Goal: Check status: Check status

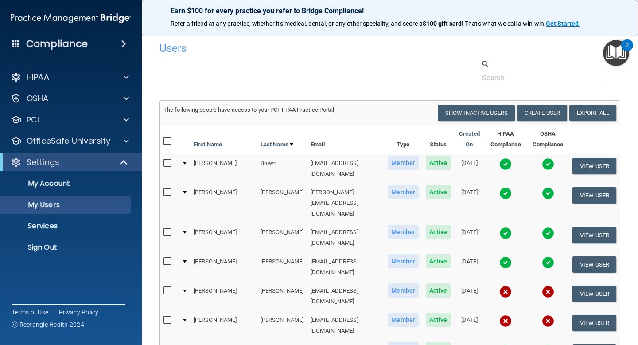
select select "20"
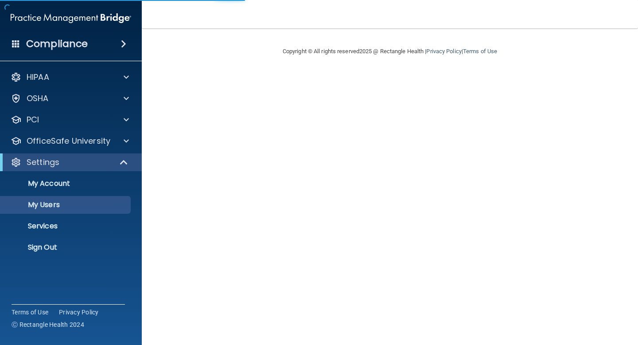
select select "20"
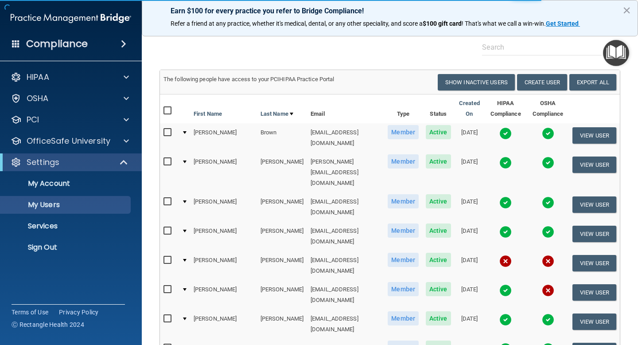
scroll to position [42, 0]
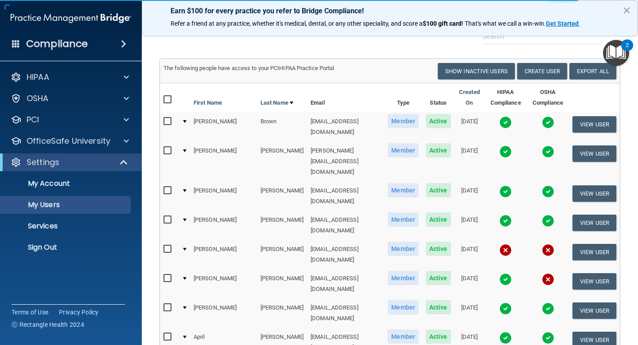
click at [548, 273] on img at bounding box center [548, 279] width 12 height 12
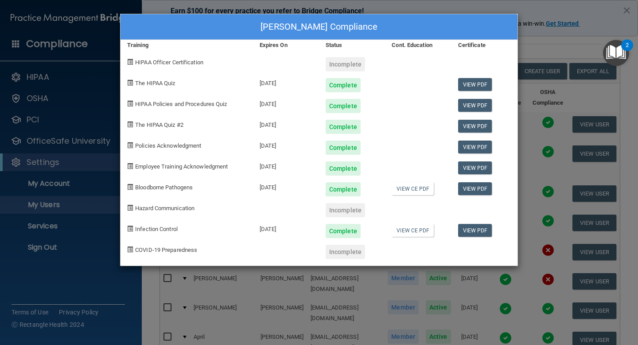
click at [568, 52] on div "[PERSON_NAME] Compliance Training Expires On Status Cont. Education Certificate…" at bounding box center [319, 172] width 638 height 345
